Goal: Navigation & Orientation: Find specific page/section

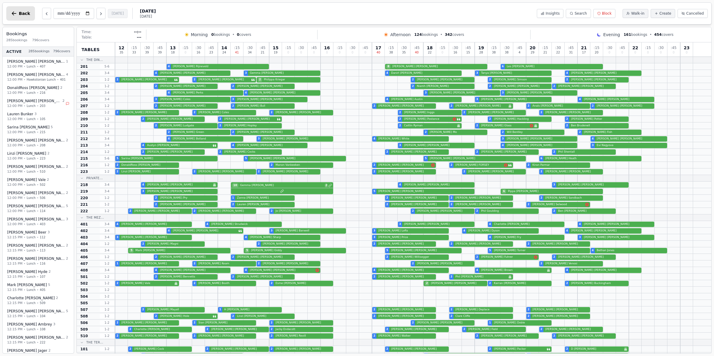
click at [23, 14] on span "Back" at bounding box center [24, 13] width 11 height 4
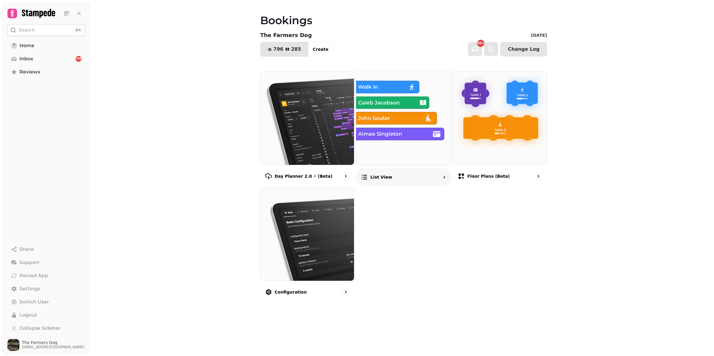
click at [403, 119] on img at bounding box center [403, 117] width 105 height 105
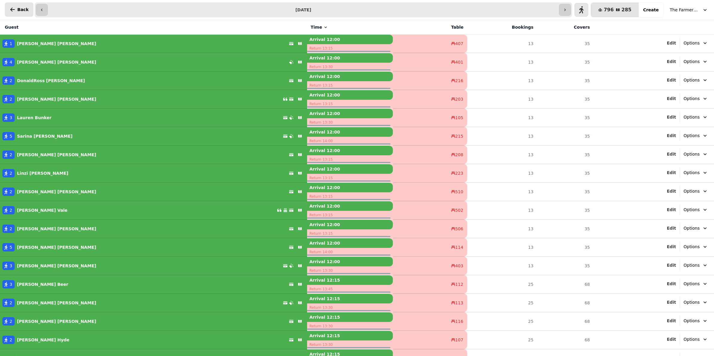
click at [7, 10] on button "Back" at bounding box center [19, 9] width 29 height 14
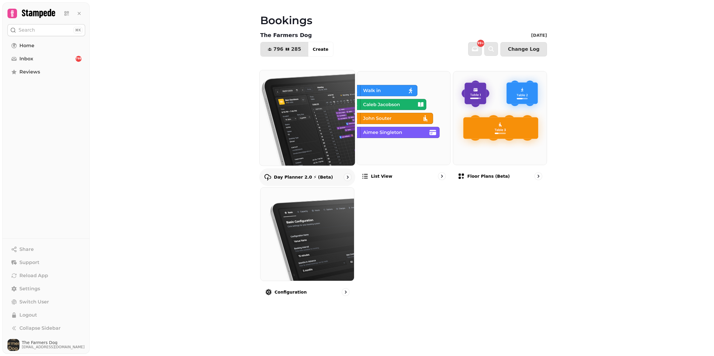
click at [345, 180] on icon "go to" at bounding box center [347, 177] width 6 height 6
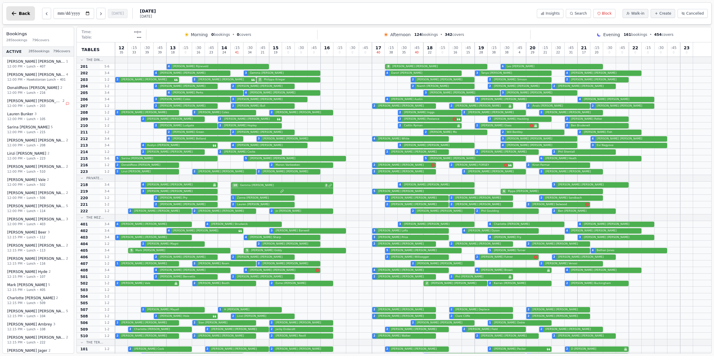
click at [18, 14] on button "Back" at bounding box center [20, 13] width 29 height 14
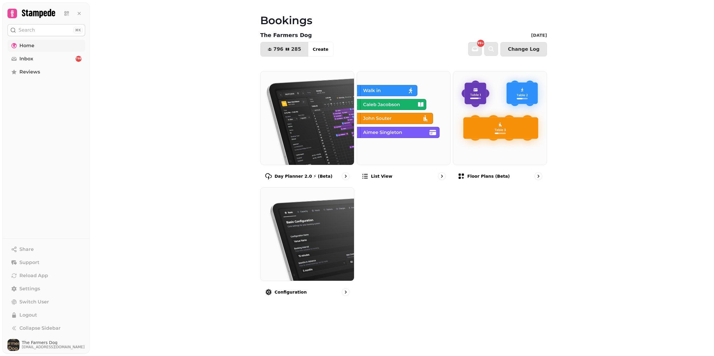
click at [41, 48] on link "Home" at bounding box center [46, 46] width 78 height 12
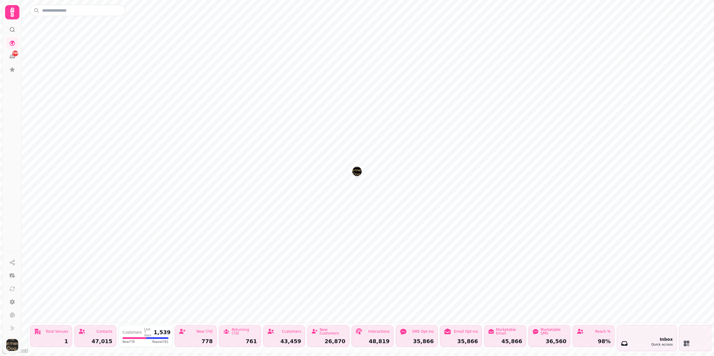
click at [90, 339] on div "47,015" at bounding box center [95, 341] width 34 height 5
click at [16, 24] on div at bounding box center [12, 27] width 11 height 16
click at [12, 18] on icon at bounding box center [12, 12] width 12 height 12
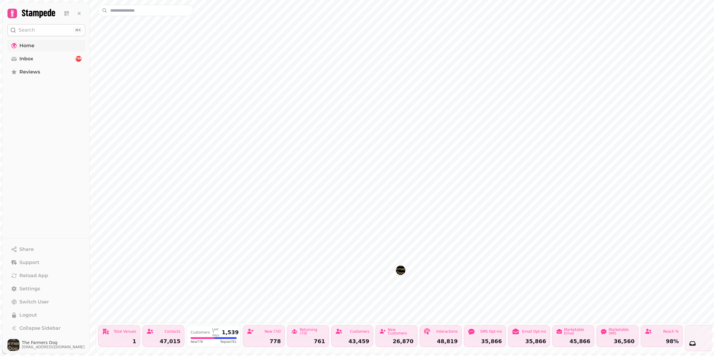
click at [36, 43] on link "Home" at bounding box center [46, 46] width 78 height 12
click at [34, 14] on icon at bounding box center [38, 13] width 33 height 9
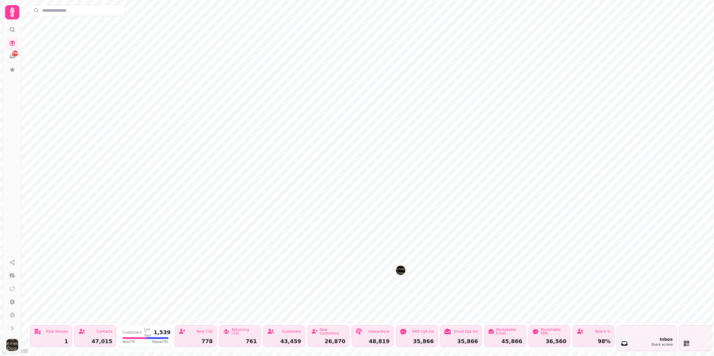
click at [13, 22] on div at bounding box center [12, 27] width 11 height 16
click at [10, 16] on icon at bounding box center [12, 12] width 12 height 12
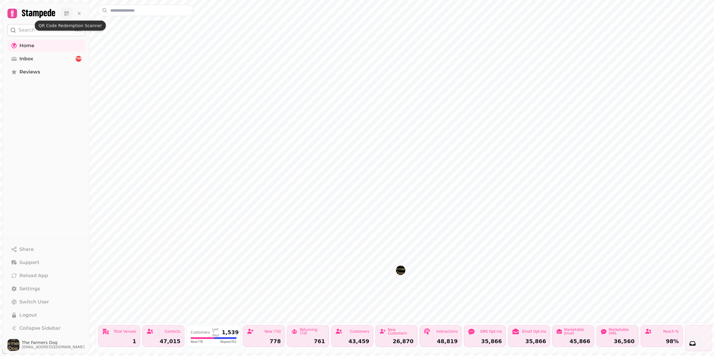
click at [67, 14] on icon at bounding box center [67, 13] width 6 height 6
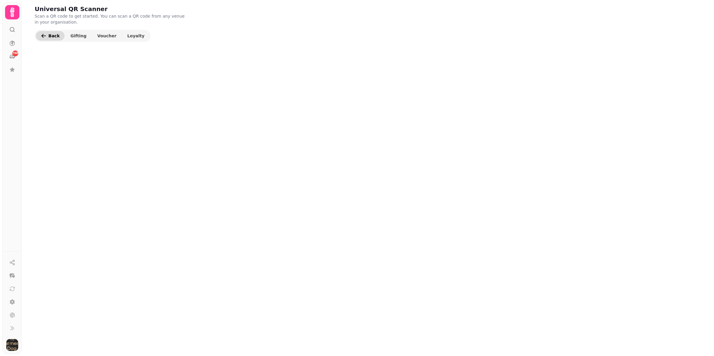
click at [57, 38] on span "Back" at bounding box center [53, 36] width 11 height 4
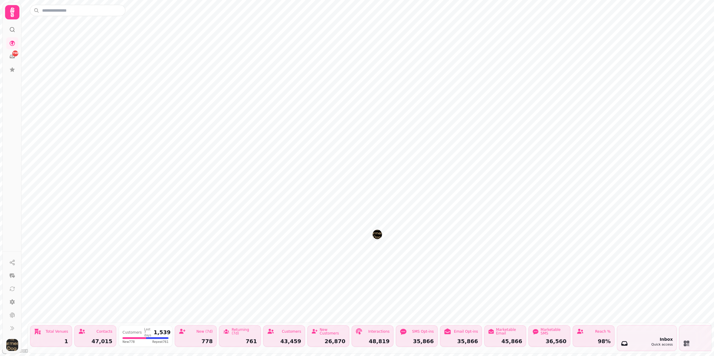
click at [11, 17] on icon at bounding box center [12, 12] width 12 height 12
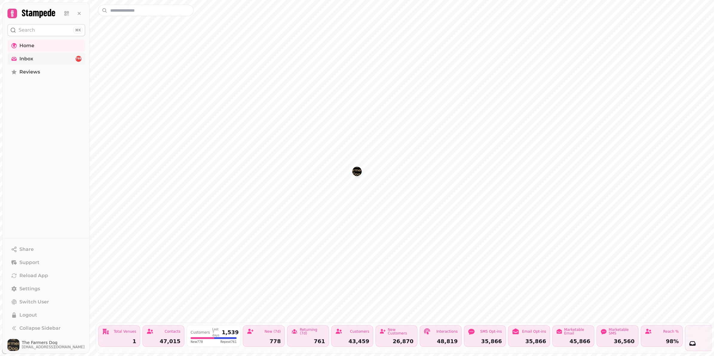
click at [41, 57] on link "Inbox 798" at bounding box center [46, 59] width 78 height 12
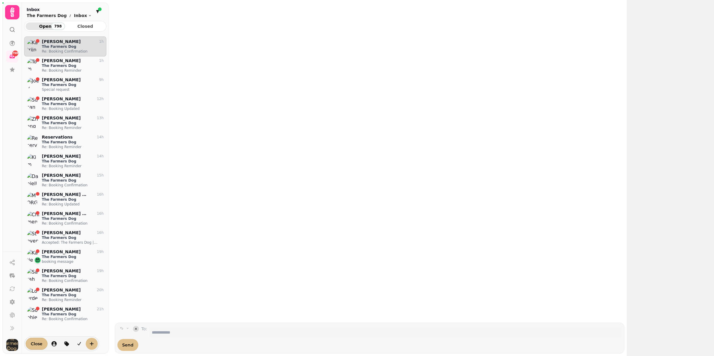
scroll to position [309, 76]
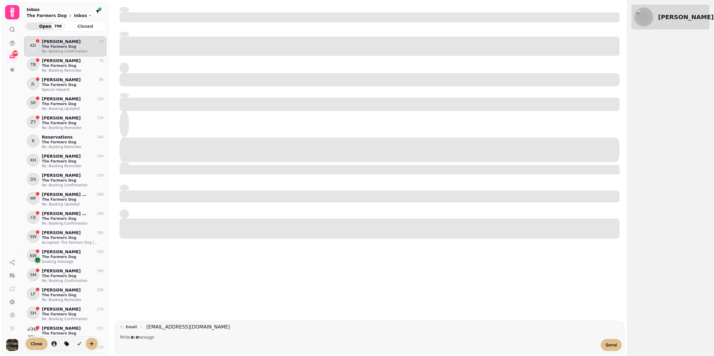
click at [13, 15] on icon at bounding box center [12, 12] width 12 height 12
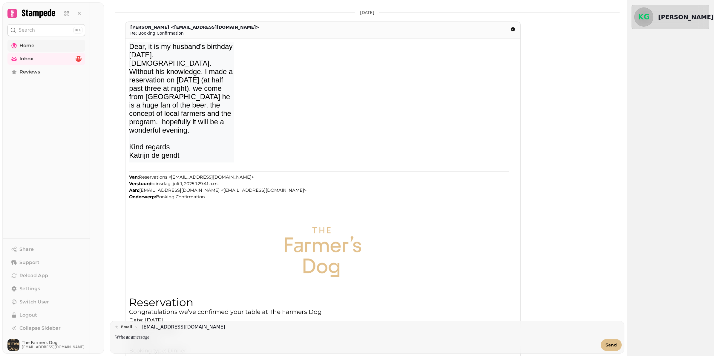
click at [33, 41] on link "Home" at bounding box center [46, 46] width 78 height 12
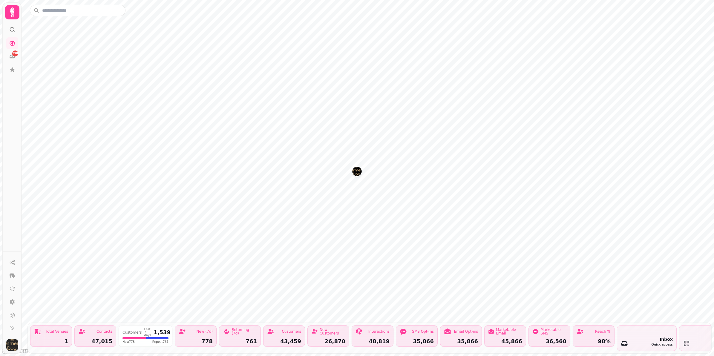
click at [14, 345] on img "button" at bounding box center [12, 345] width 12 height 12
click at [13, 332] on div at bounding box center [12, 302] width 19 height 102
click at [11, 326] on icon at bounding box center [11, 328] width 3 height 4
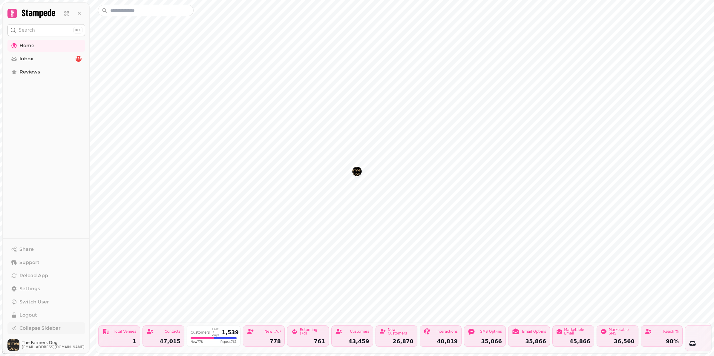
click at [23, 20] on div at bounding box center [46, 12] width 87 height 19
click at [20, 16] on div at bounding box center [31, 14] width 48 height 10
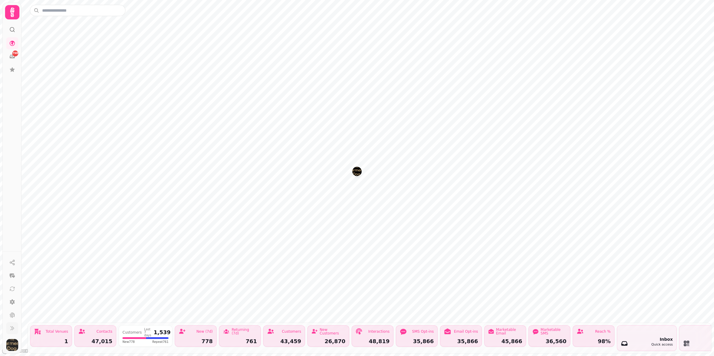
click at [14, 12] on icon at bounding box center [12, 12] width 12 height 12
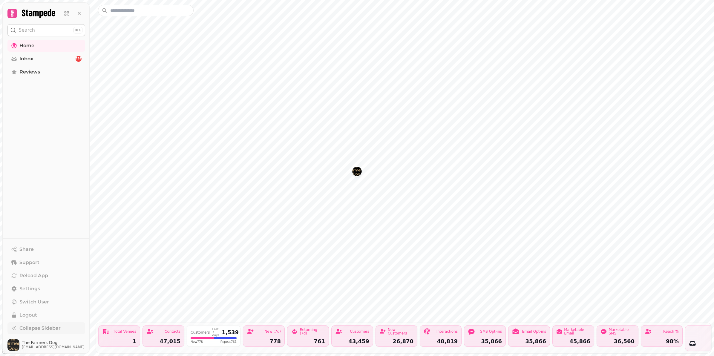
click at [35, 15] on icon at bounding box center [38, 13] width 33 height 9
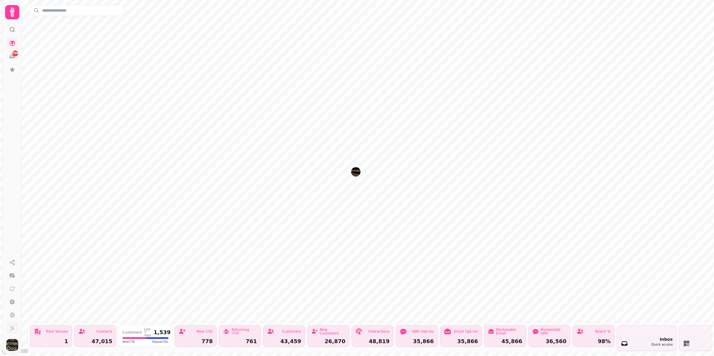
click at [0, 19] on html "798 Total Venues 1 Contacts 47,015 Customers Last 7 days 1,539 New 778 Repeat 7…" at bounding box center [357, 178] width 714 height 356
click at [642, 328] on div "Inbox Quick access" at bounding box center [646, 338] width 59 height 25
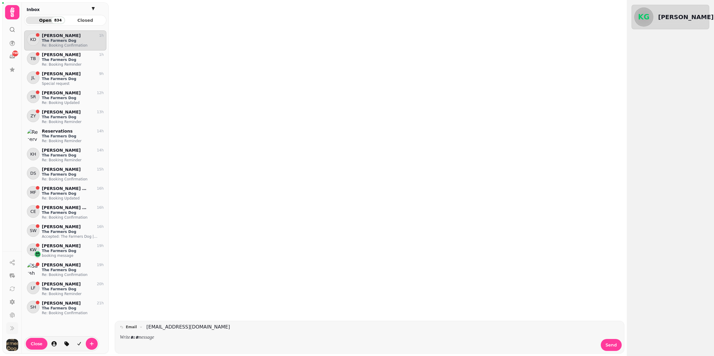
scroll to position [315, 76]
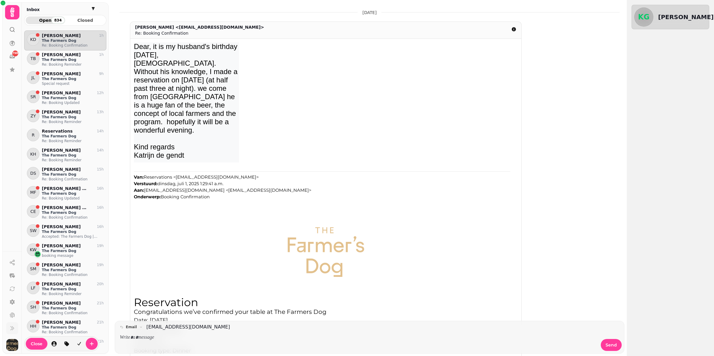
click at [14, 10] on icon at bounding box center [12, 12] width 12 height 12
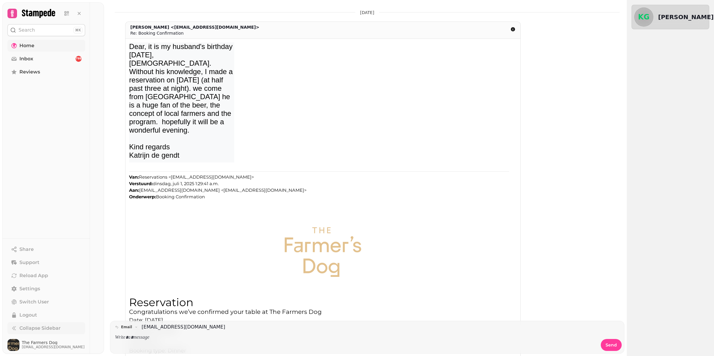
click at [45, 40] on link "Home" at bounding box center [46, 46] width 78 height 12
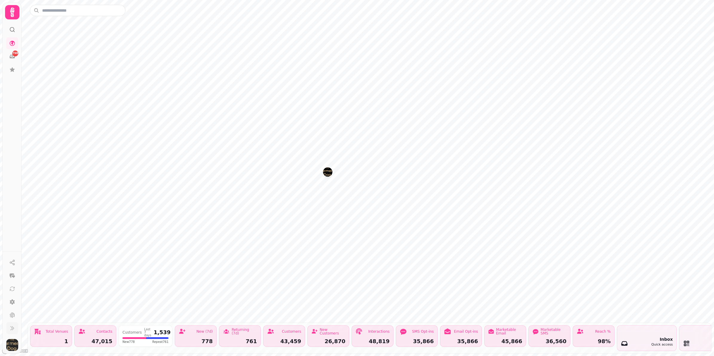
drag, startPoint x: 134, startPoint y: 330, endPoint x: 131, endPoint y: 331, distance: 3.6
click at [134, 331] on div "Customers Last 7 days 1,539 New 778 Repeat 761" at bounding box center [146, 336] width 54 height 22
click at [109, 328] on div "Contacts" at bounding box center [95, 331] width 34 height 7
click at [55, 330] on div "Total Venues" at bounding box center [57, 332] width 22 height 4
click at [13, 314] on icon at bounding box center [12, 315] width 5 height 5
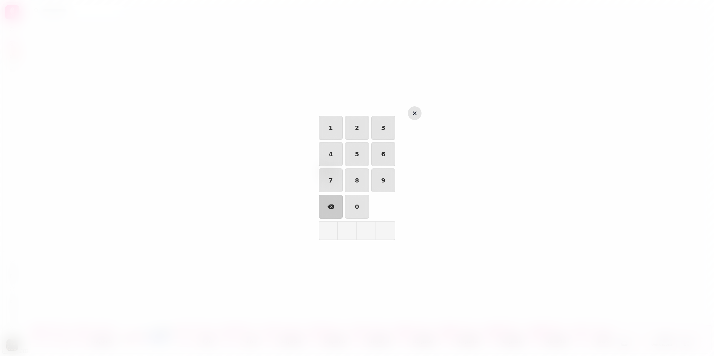
click at [415, 114] on icon "button" at bounding box center [415, 113] width 4 height 4
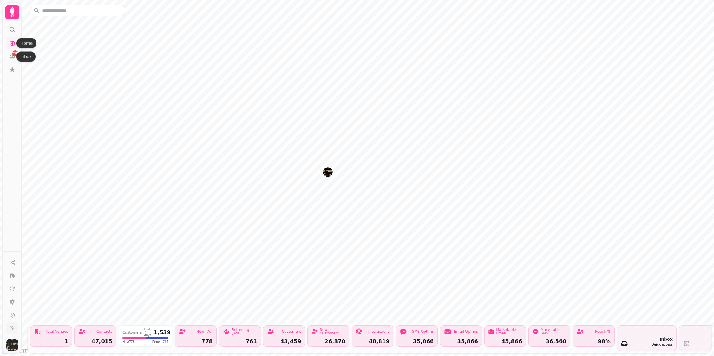
click at [8, 27] on div at bounding box center [12, 27] width 11 height 16
click at [16, 13] on icon at bounding box center [12, 12] width 12 height 12
